Goal: Find specific page/section: Find specific page/section

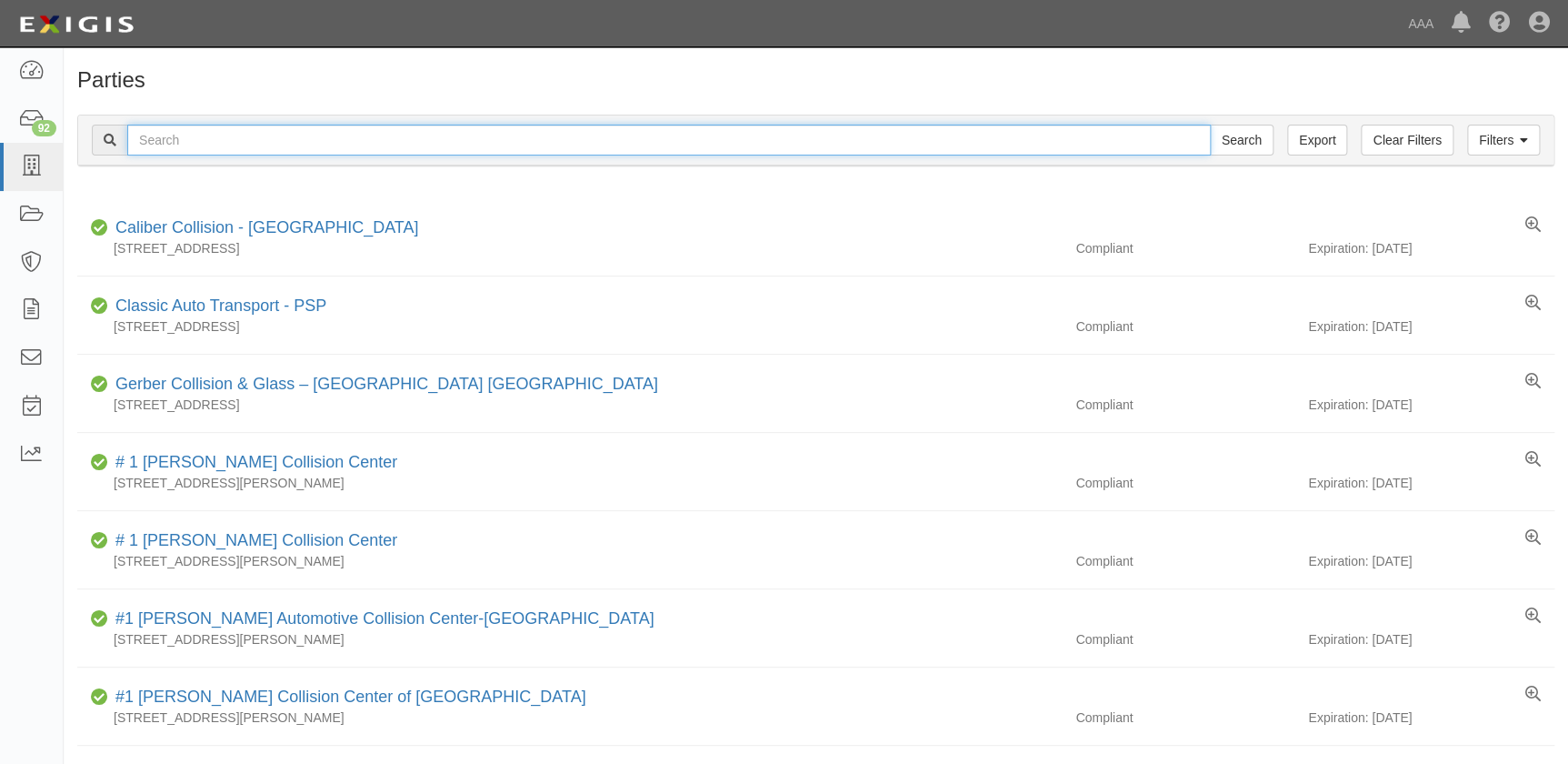
click at [679, 139] on input "text" at bounding box center [669, 140] width 1084 height 31
click at [1210, 125] on input "Search" at bounding box center [1241, 140] width 63 height 31
type input "s"
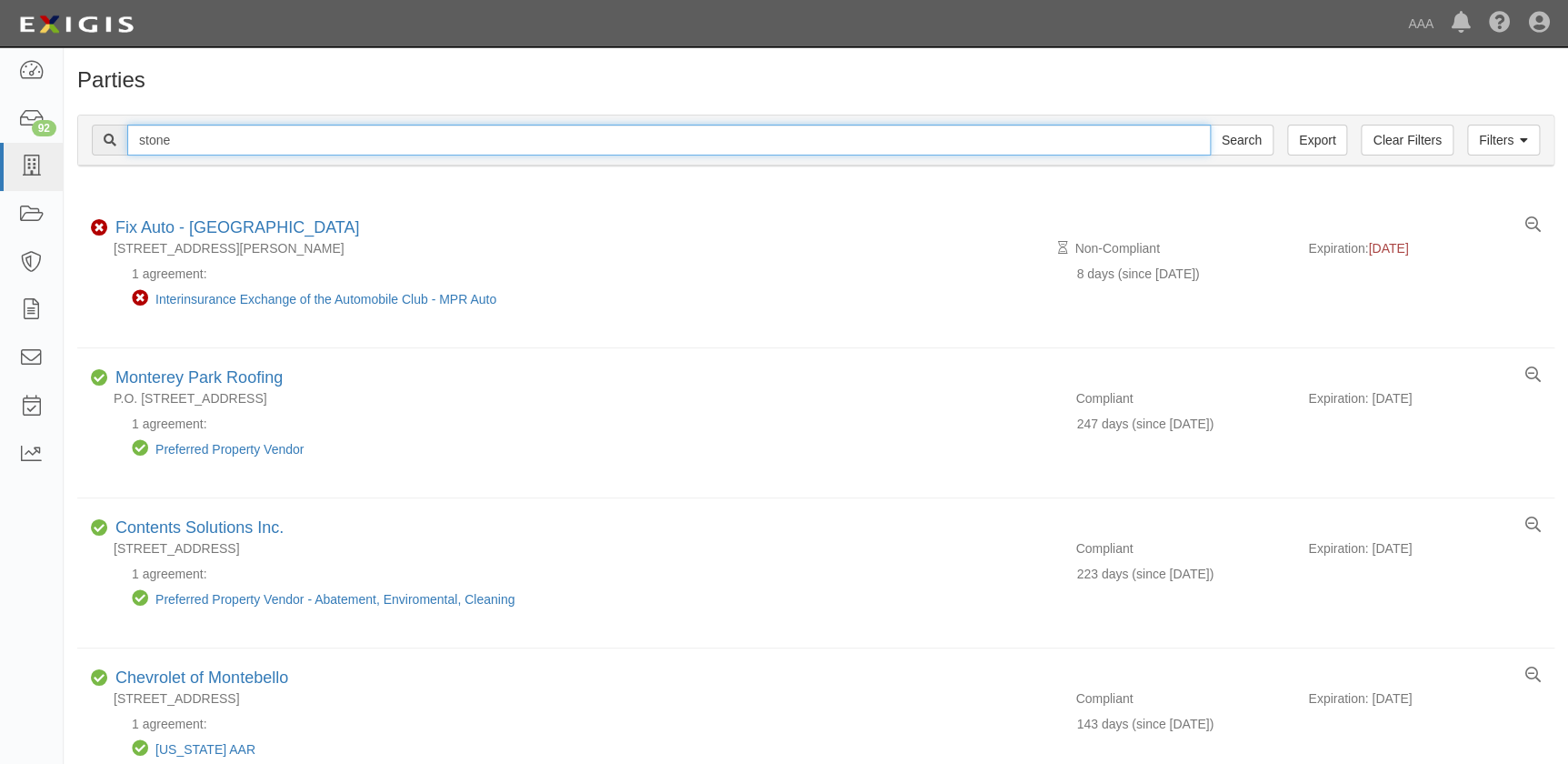
type input "stone"
click at [1210, 125] on input "Search" at bounding box center [1241, 140] width 63 height 31
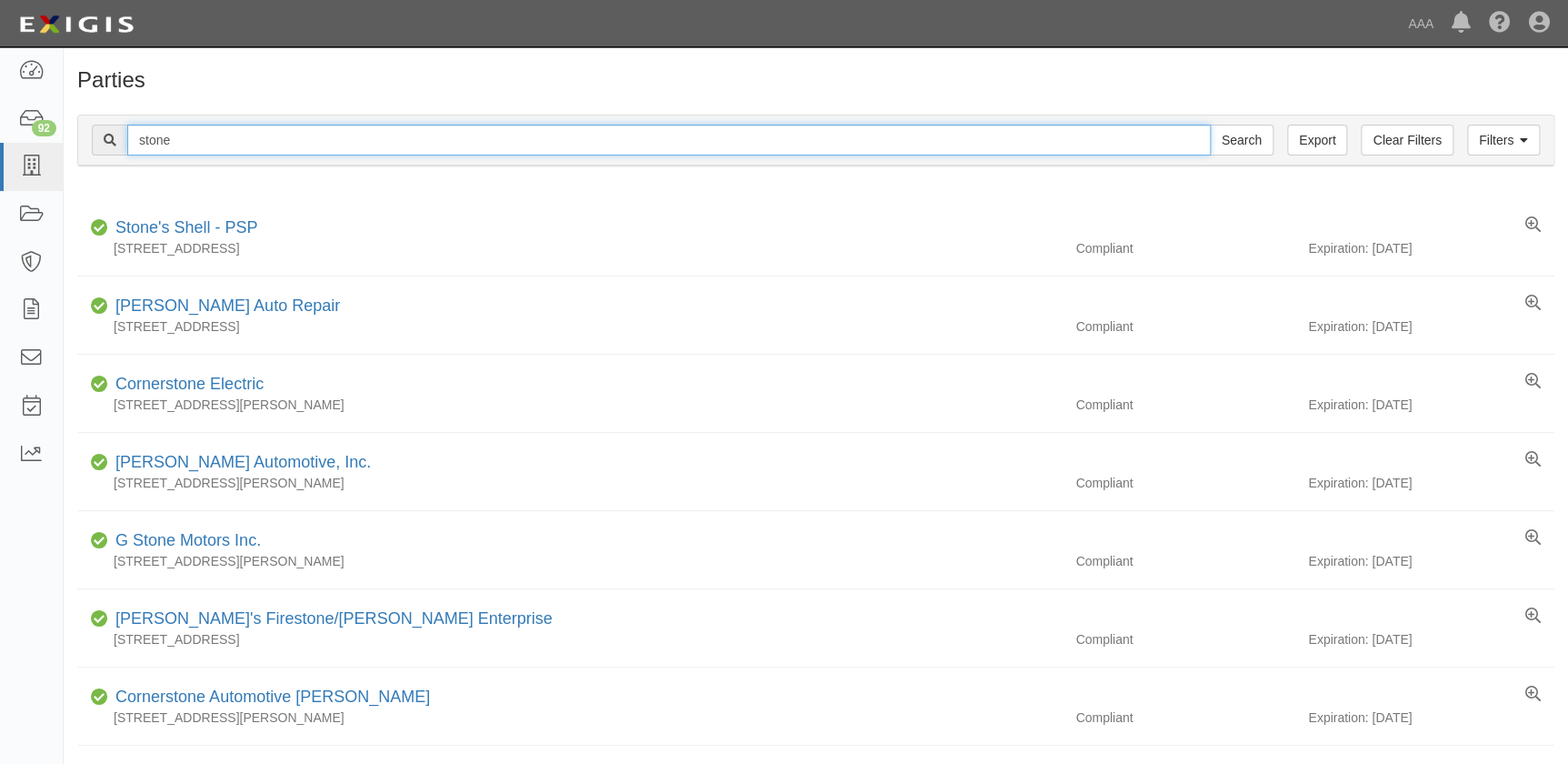
click at [317, 141] on input "stone" at bounding box center [669, 140] width 1084 height 31
type input "stone brother"
click at [1210, 125] on input "Search" at bounding box center [1241, 140] width 63 height 31
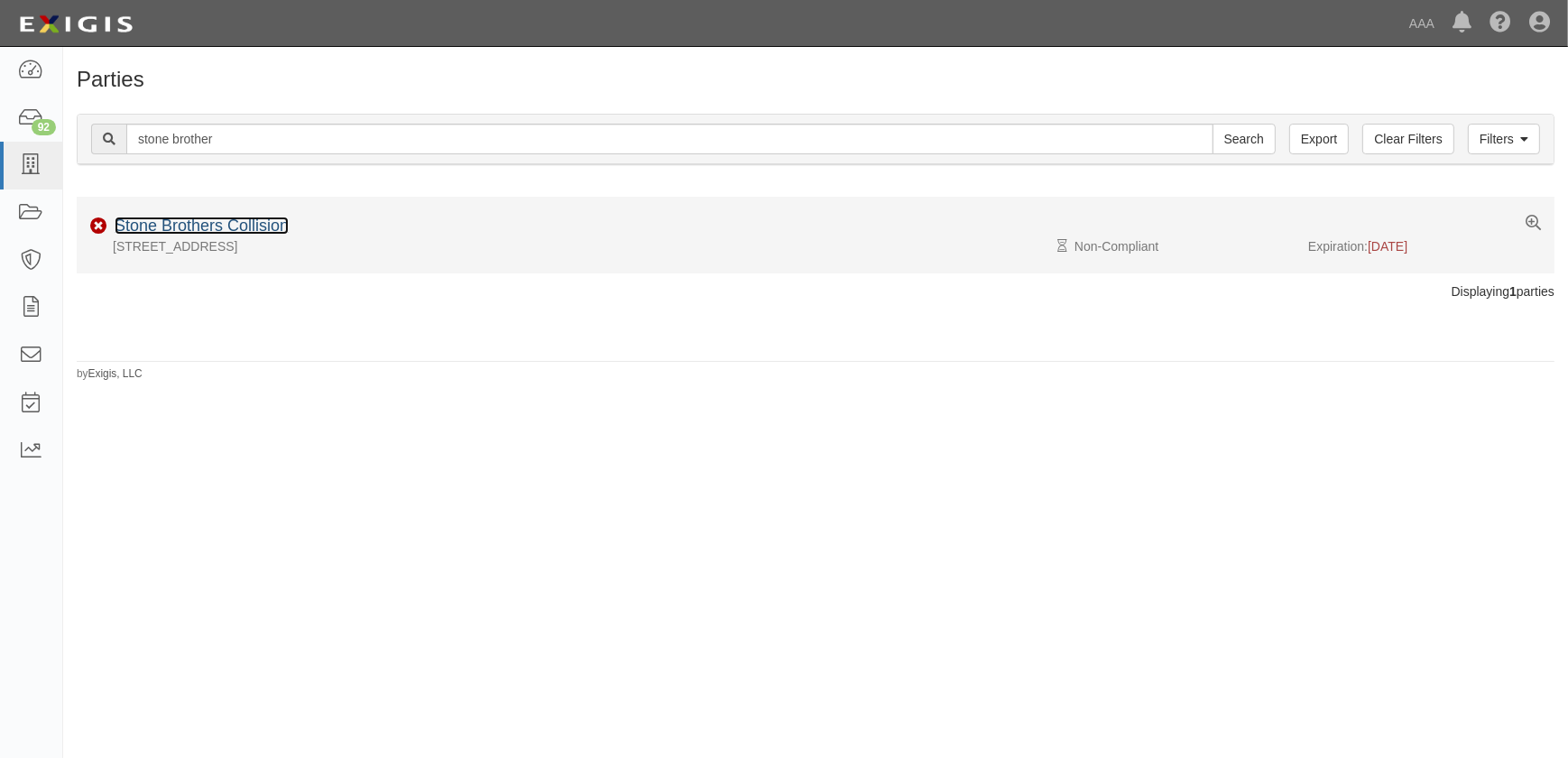
click at [254, 219] on link "Stone Brothers Collision" at bounding box center [201, 225] width 174 height 18
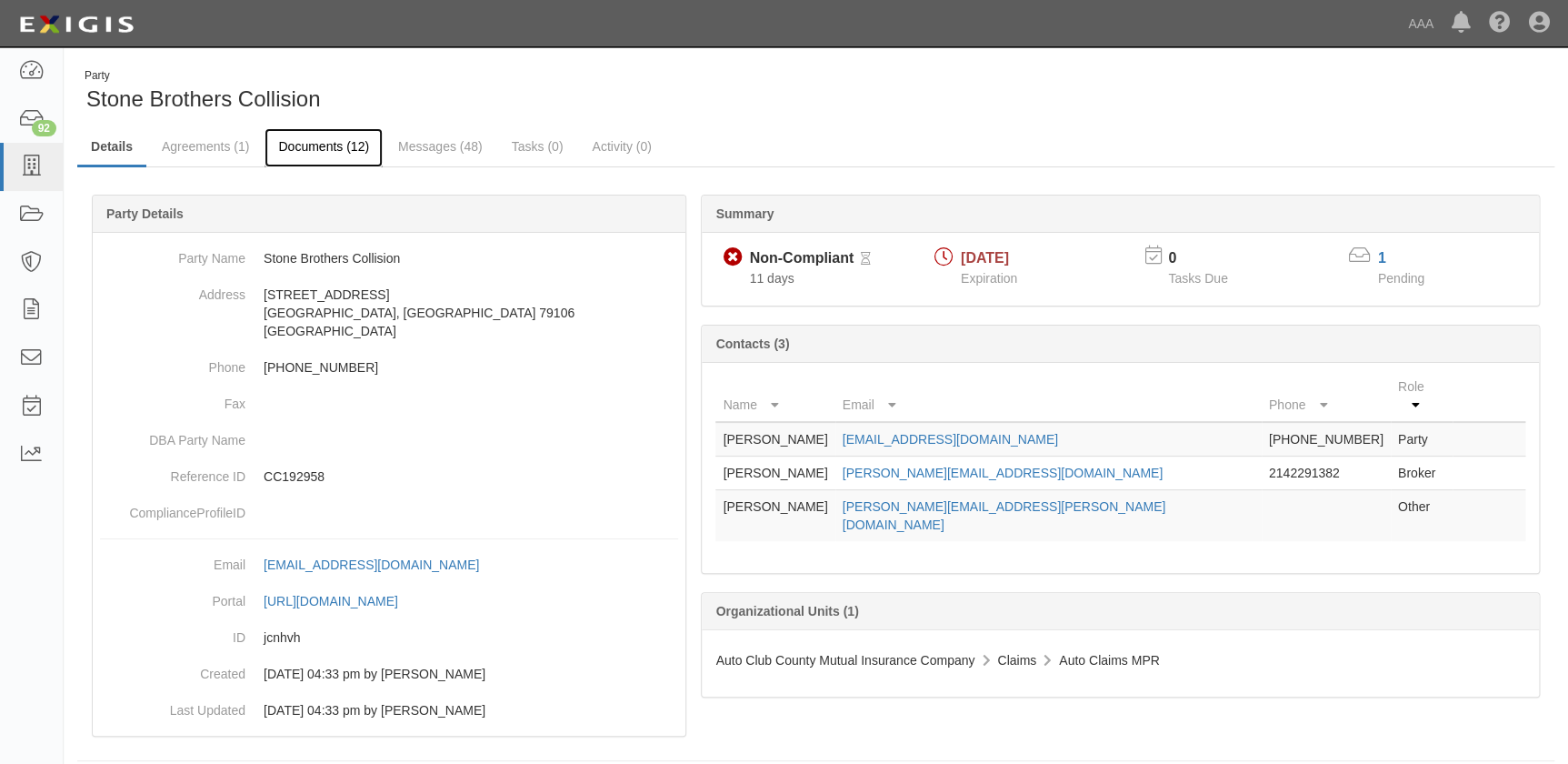
click at [333, 140] on link "Documents (12)" at bounding box center [323, 148] width 118 height 39
